Goal: Check status: Check status

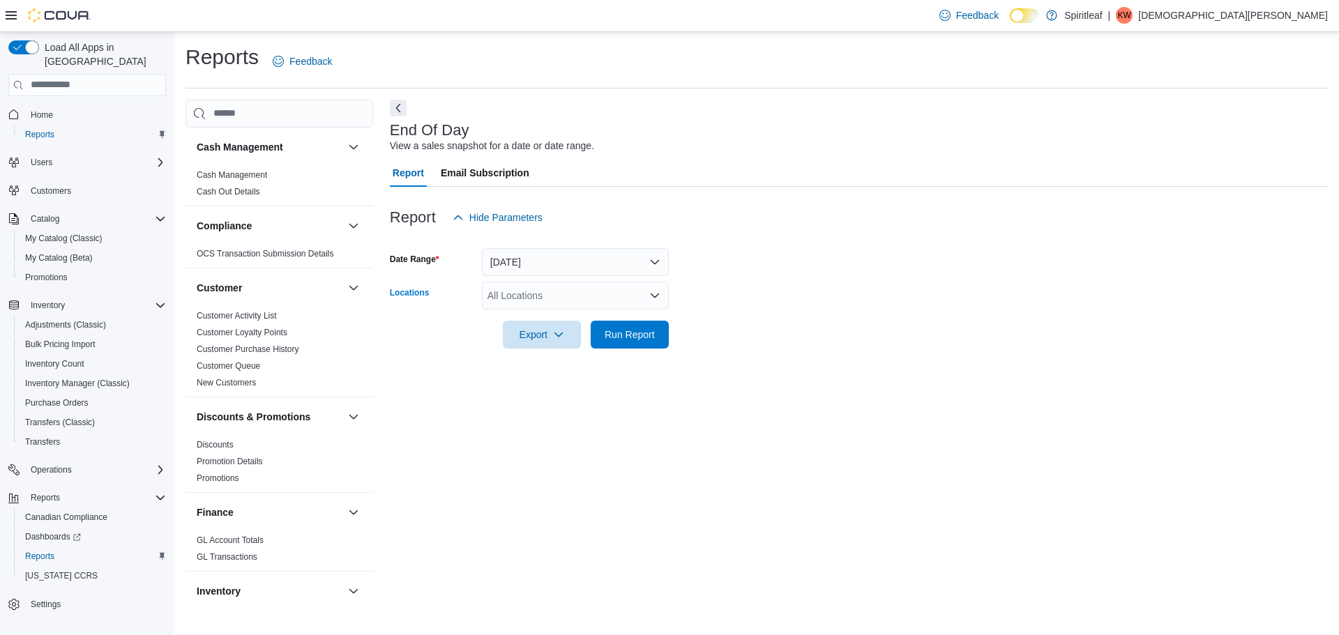
click at [521, 292] on div "All Locations" at bounding box center [575, 296] width 187 height 28
type input "***"
click at [558, 317] on span "216 - Millrise ([GEOGRAPHIC_DATA])" at bounding box center [616, 319] width 166 height 14
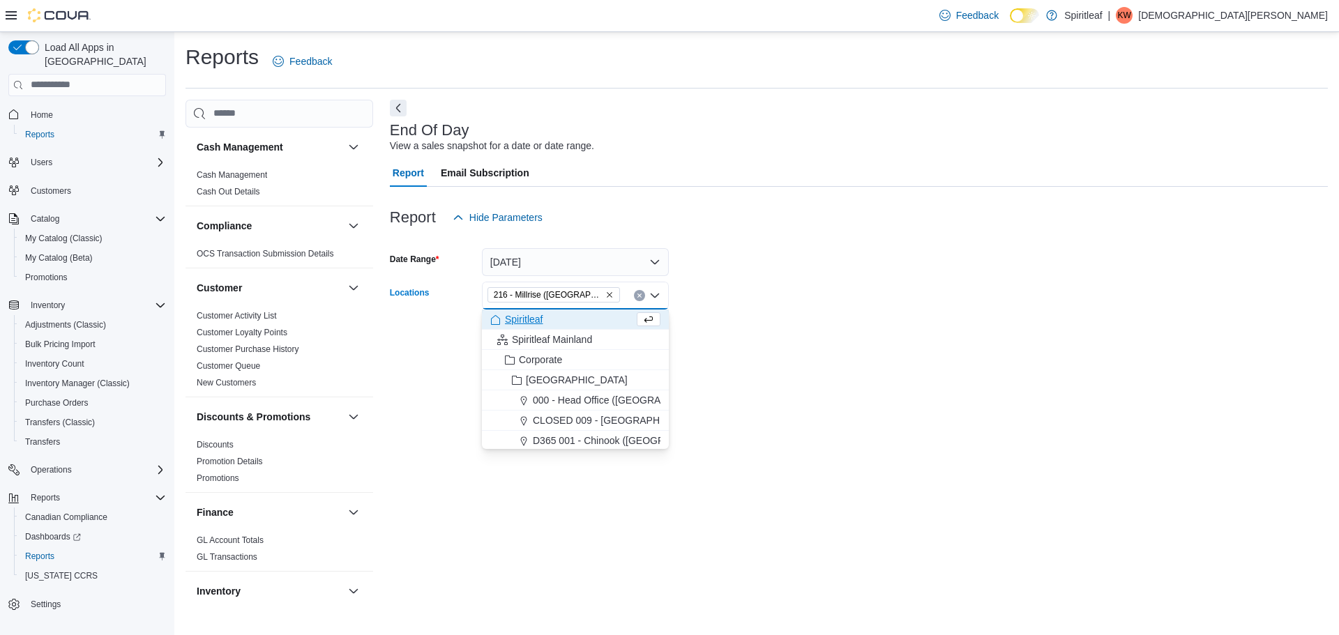
click at [858, 349] on div at bounding box center [859, 357] width 938 height 17
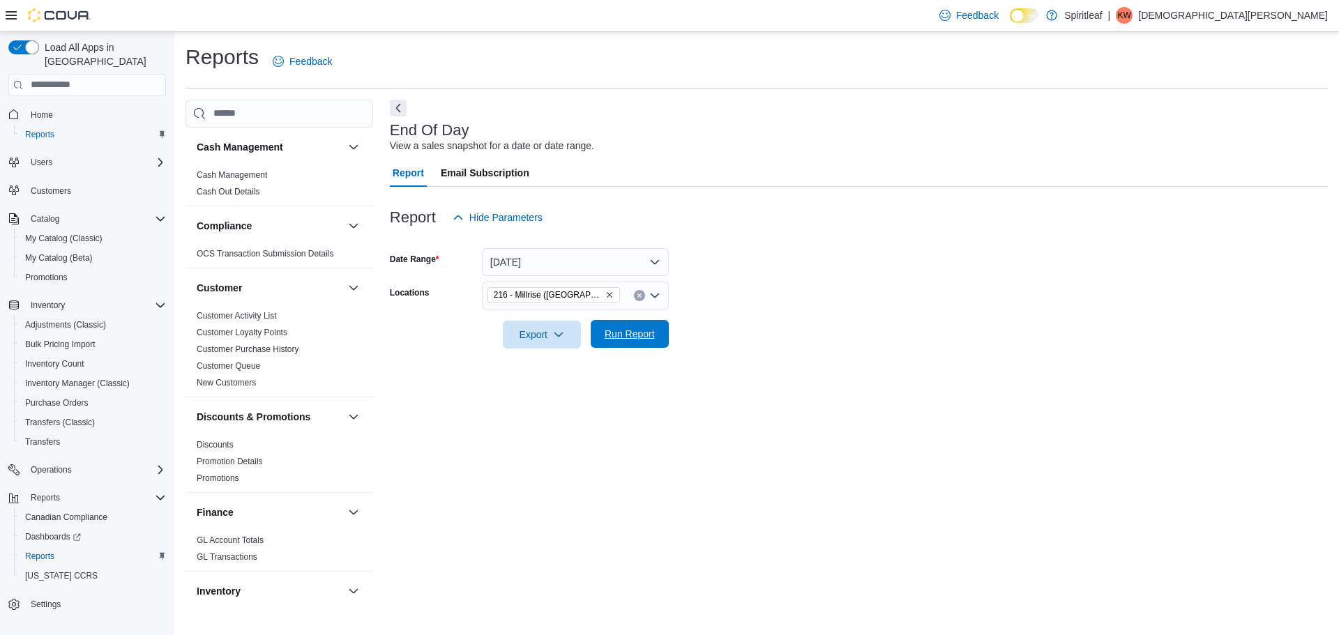
click at [622, 335] on span "Run Report" at bounding box center [629, 334] width 50 height 14
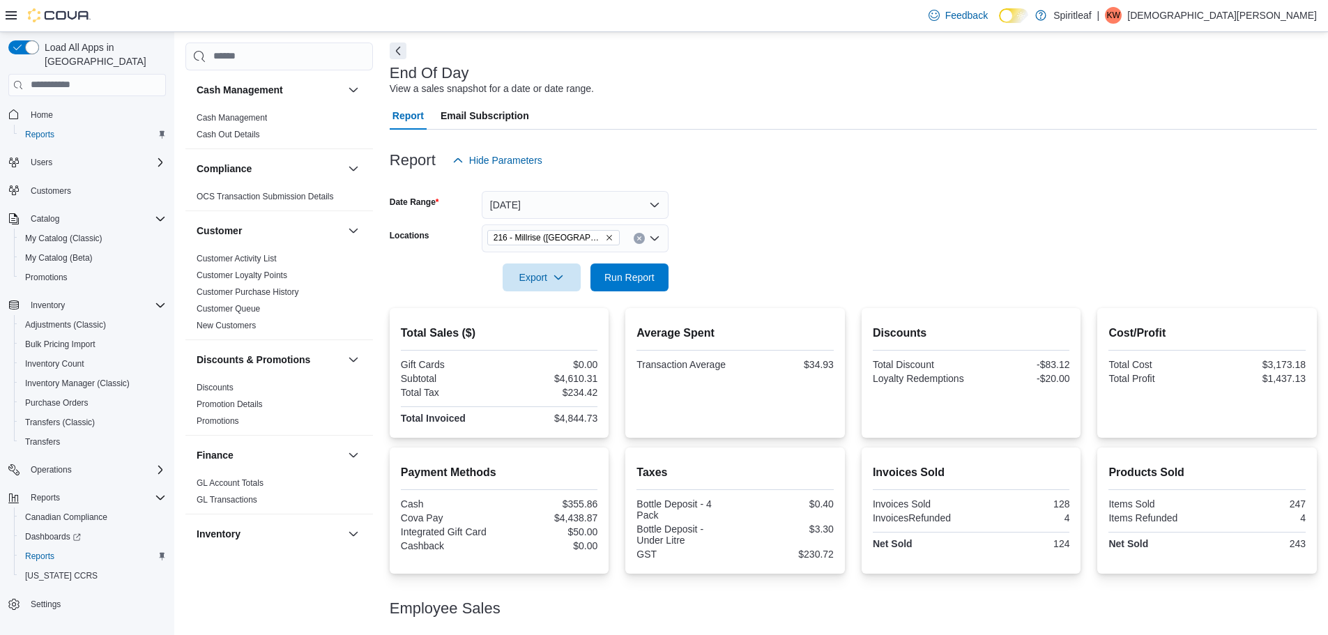
scroll to position [141, 0]
